Goal: Register for event/course

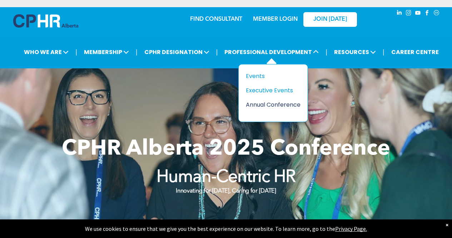
click at [283, 102] on div "Annual Conference" at bounding box center [270, 104] width 49 height 9
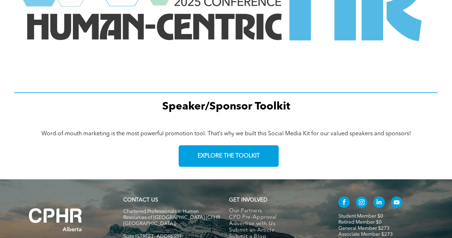
scroll to position [1037, 0]
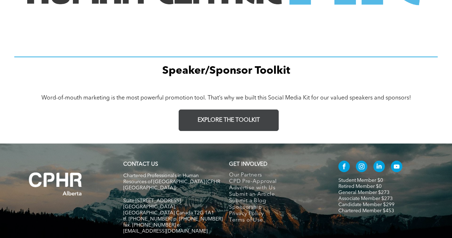
click at [213, 122] on span "EXPLORE THE TOOLKIT" at bounding box center [229, 120] width 62 height 7
